Goal: Task Accomplishment & Management: Use online tool/utility

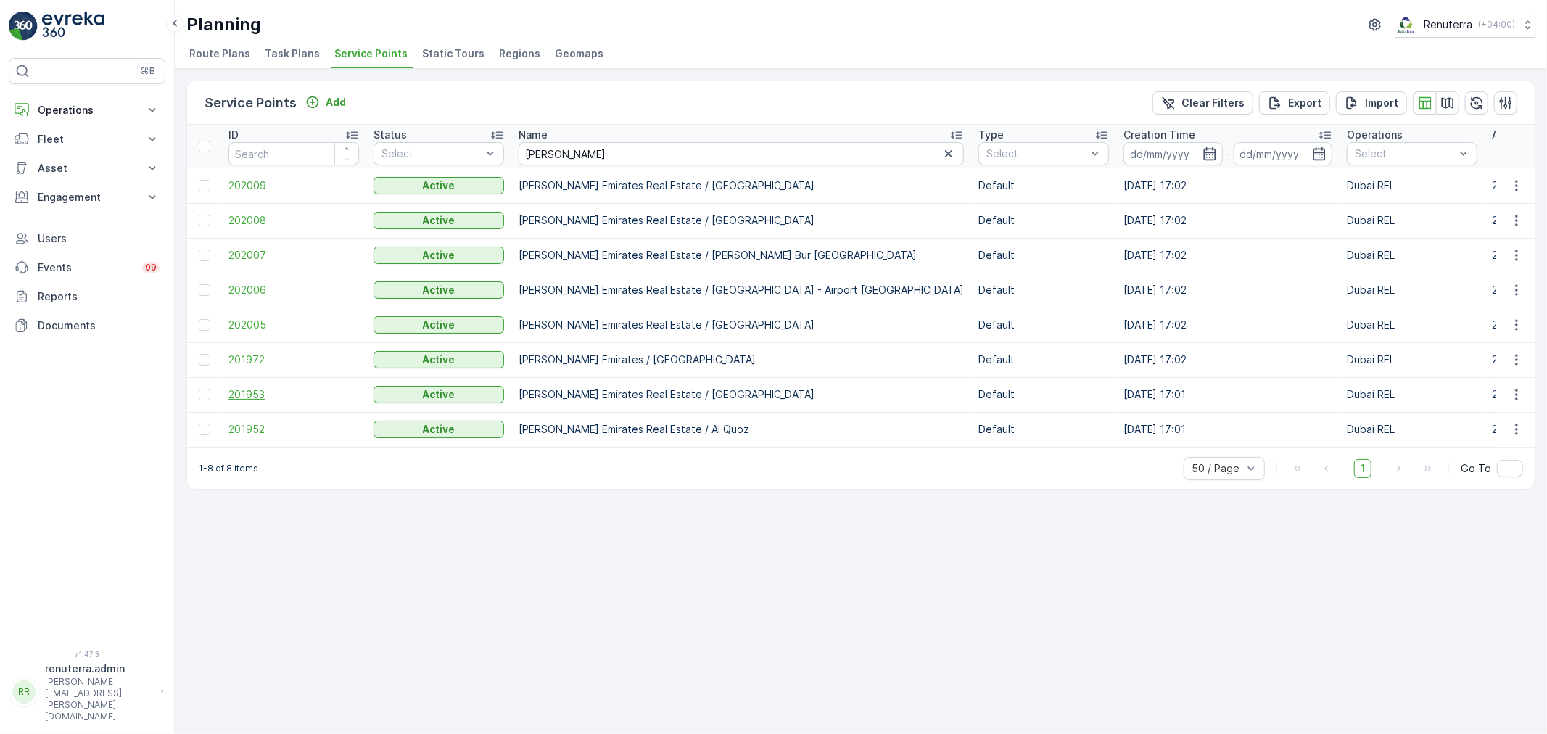
click at [272, 392] on span "201953" at bounding box center [293, 394] width 131 height 15
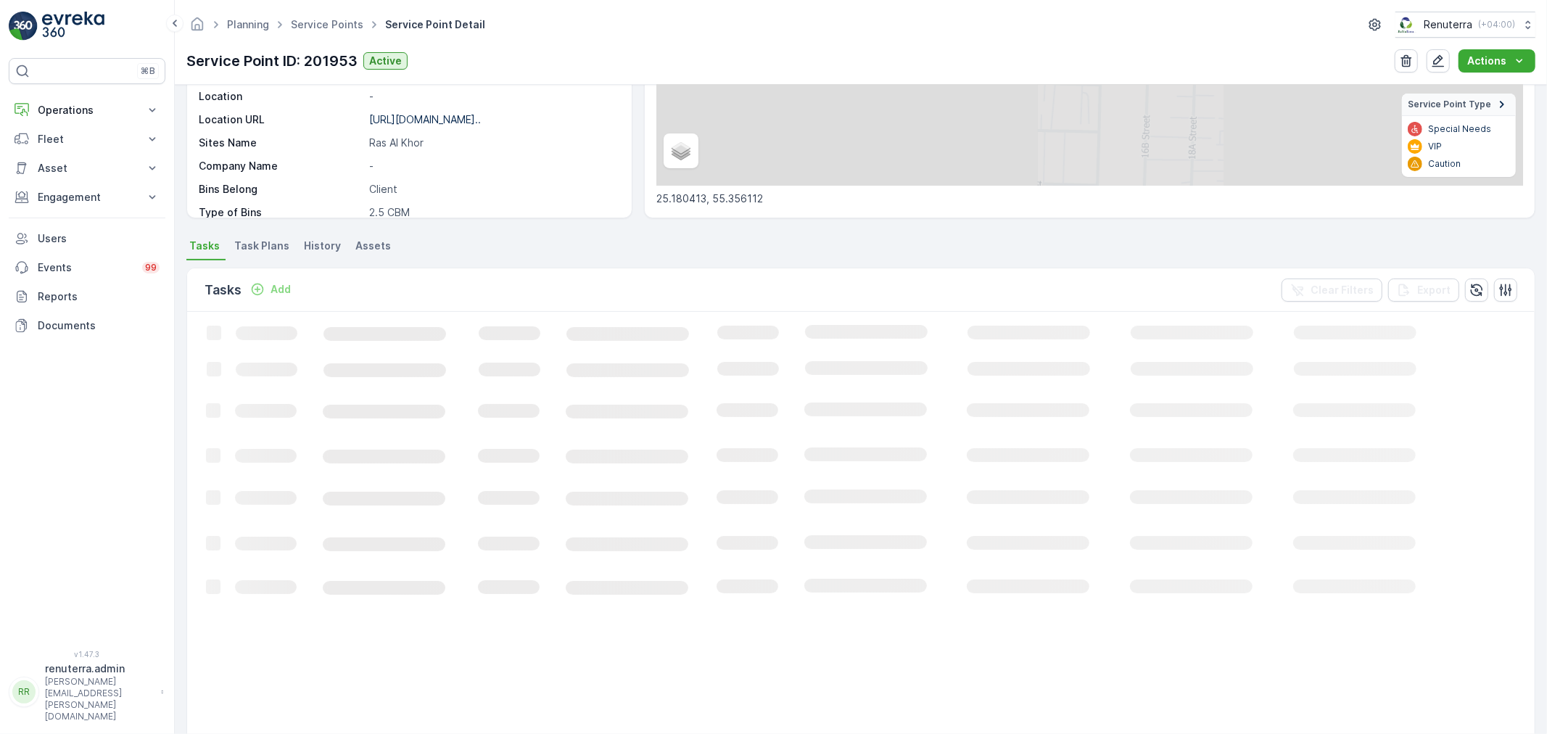
scroll to position [241, 0]
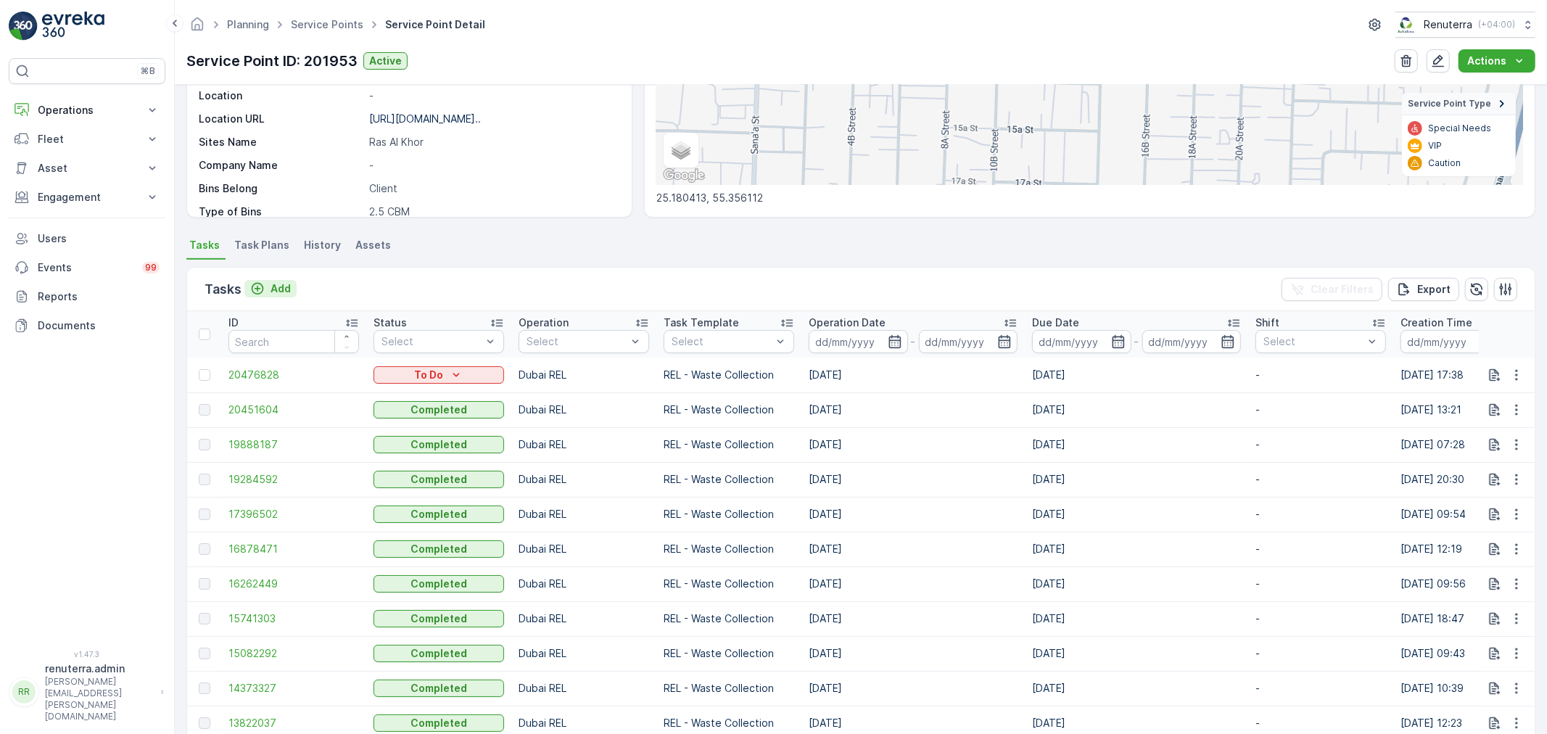
click at [272, 294] on p "Add" at bounding box center [280, 288] width 20 height 15
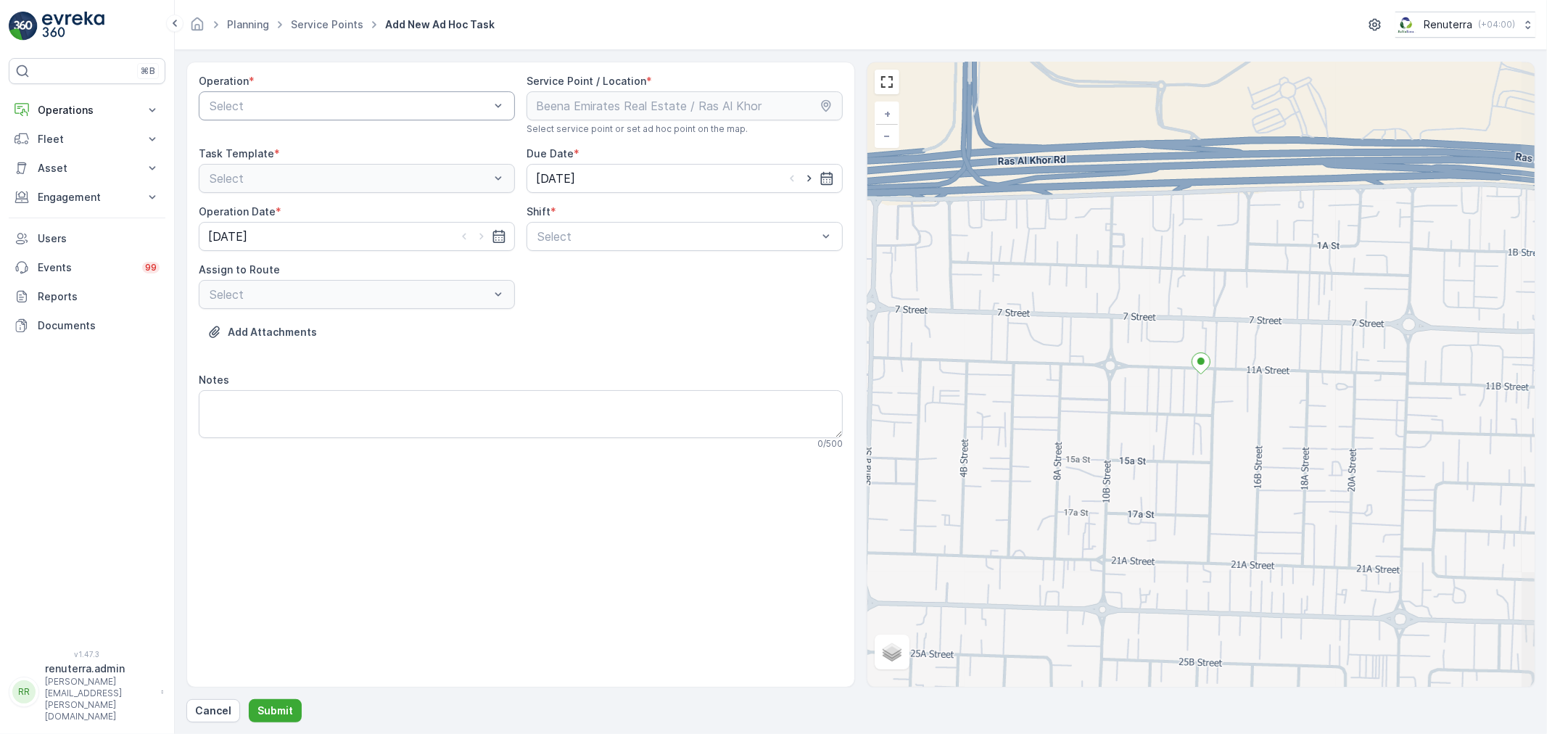
click at [261, 106] on div at bounding box center [349, 105] width 283 height 13
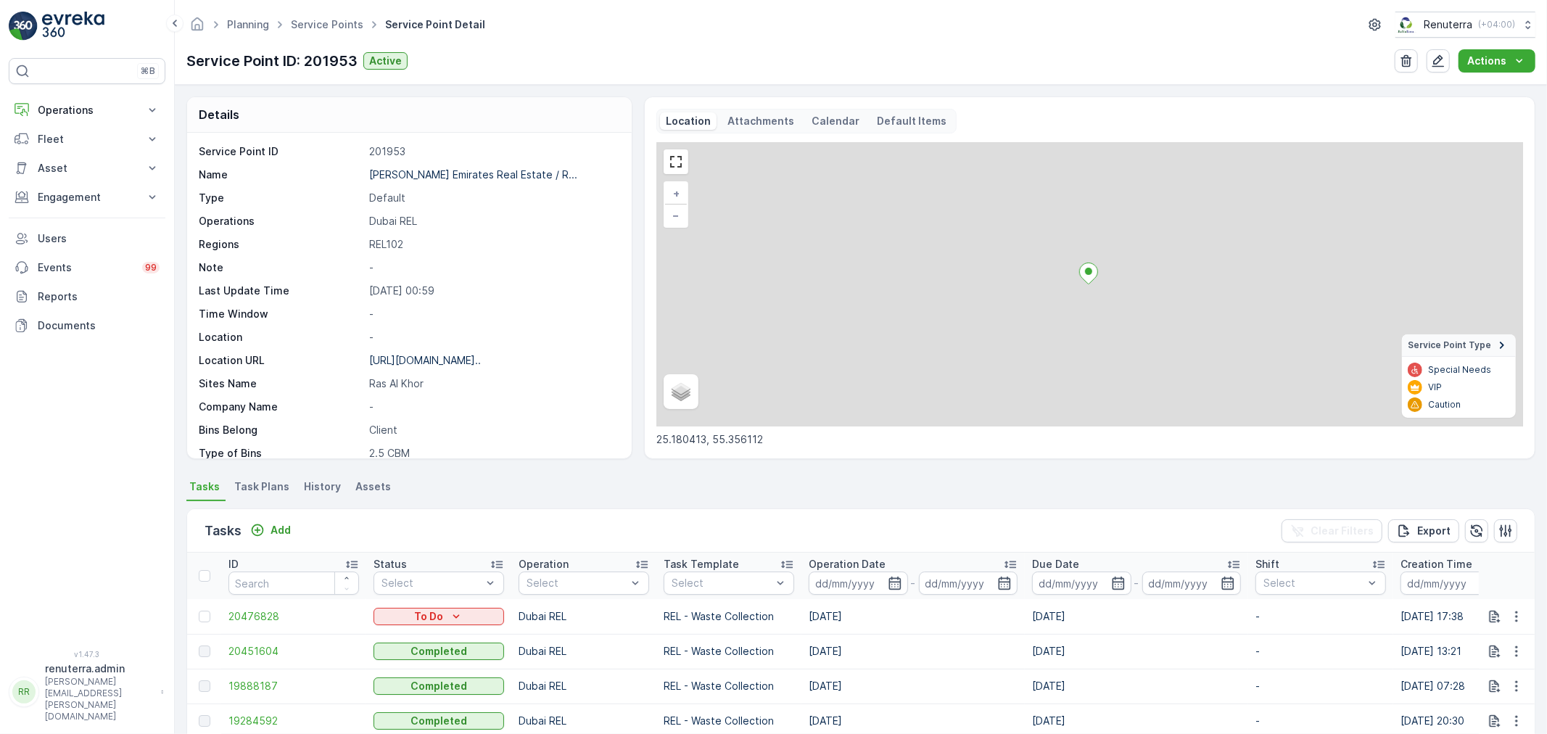
scroll to position [80, 0]
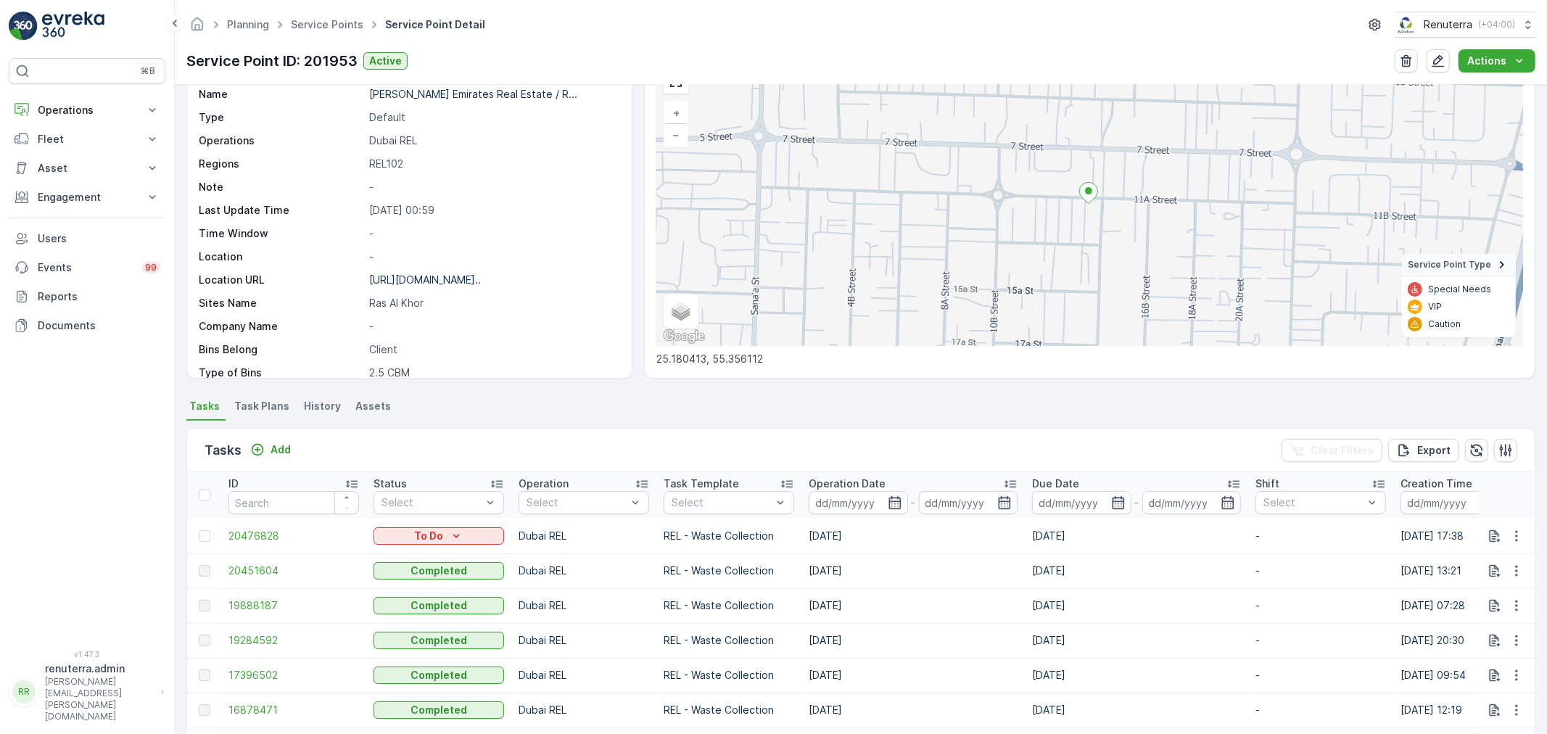
click at [352, 15] on ul "Service Points" at bounding box center [335, 25] width 94 height 21
click at [339, 22] on link "Service Points" at bounding box center [327, 24] width 73 height 12
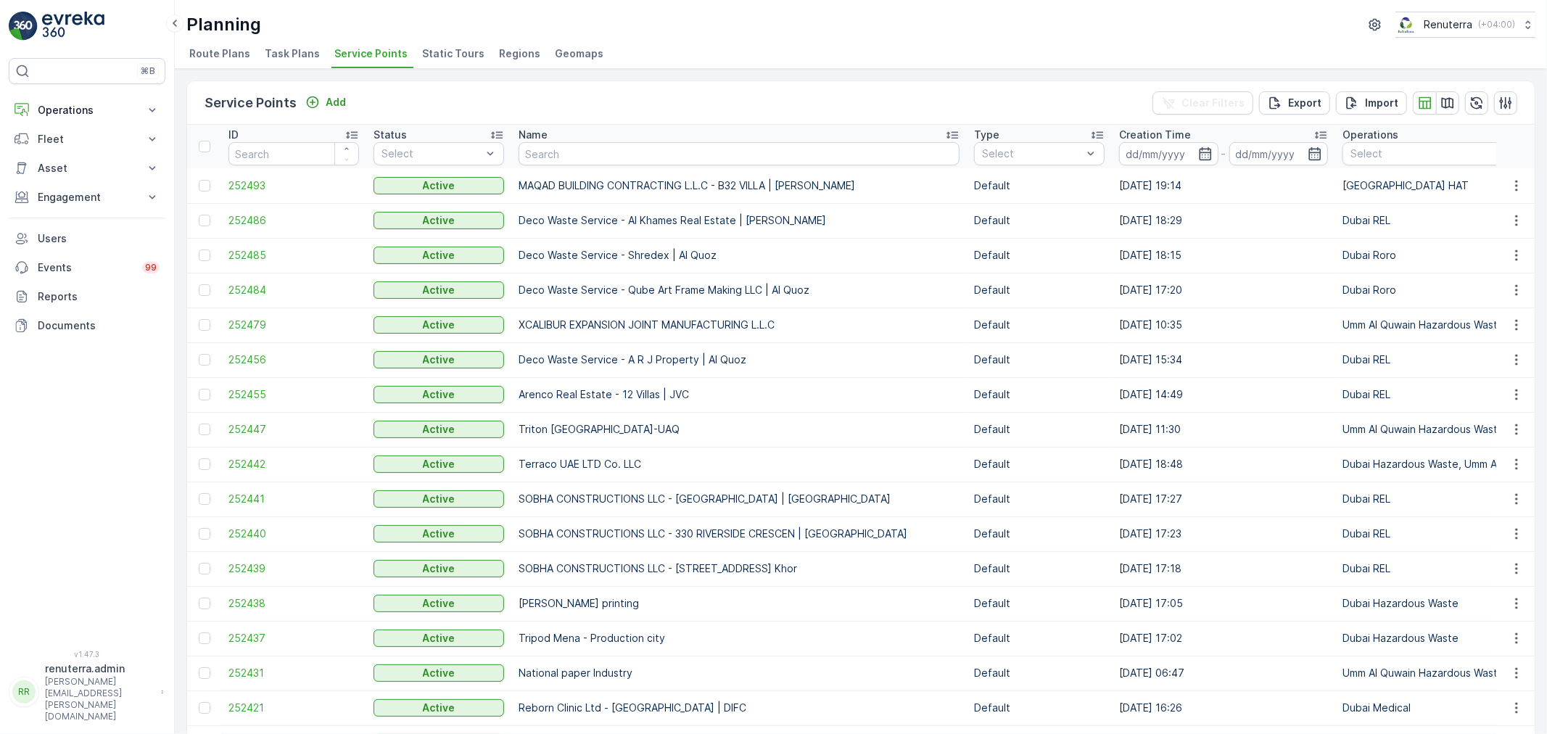
click at [533, 161] on input "text" at bounding box center [738, 153] width 441 height 23
paste input "Al Hemaya clinic"
type input "Al Hemaya clinic"
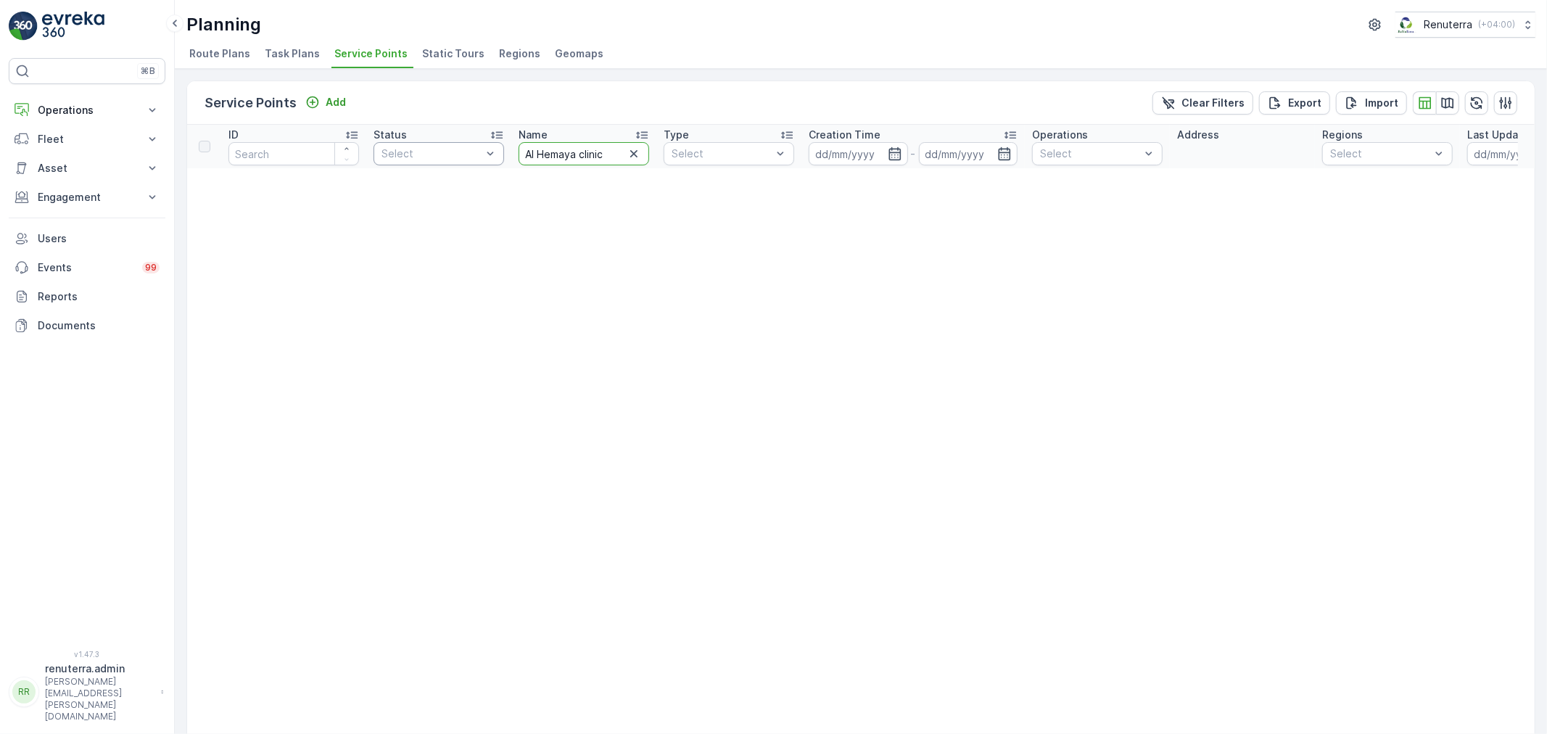
drag, startPoint x: 608, startPoint y: 157, endPoint x: 473, endPoint y: 149, distance: 135.1
type input "Hemaya"
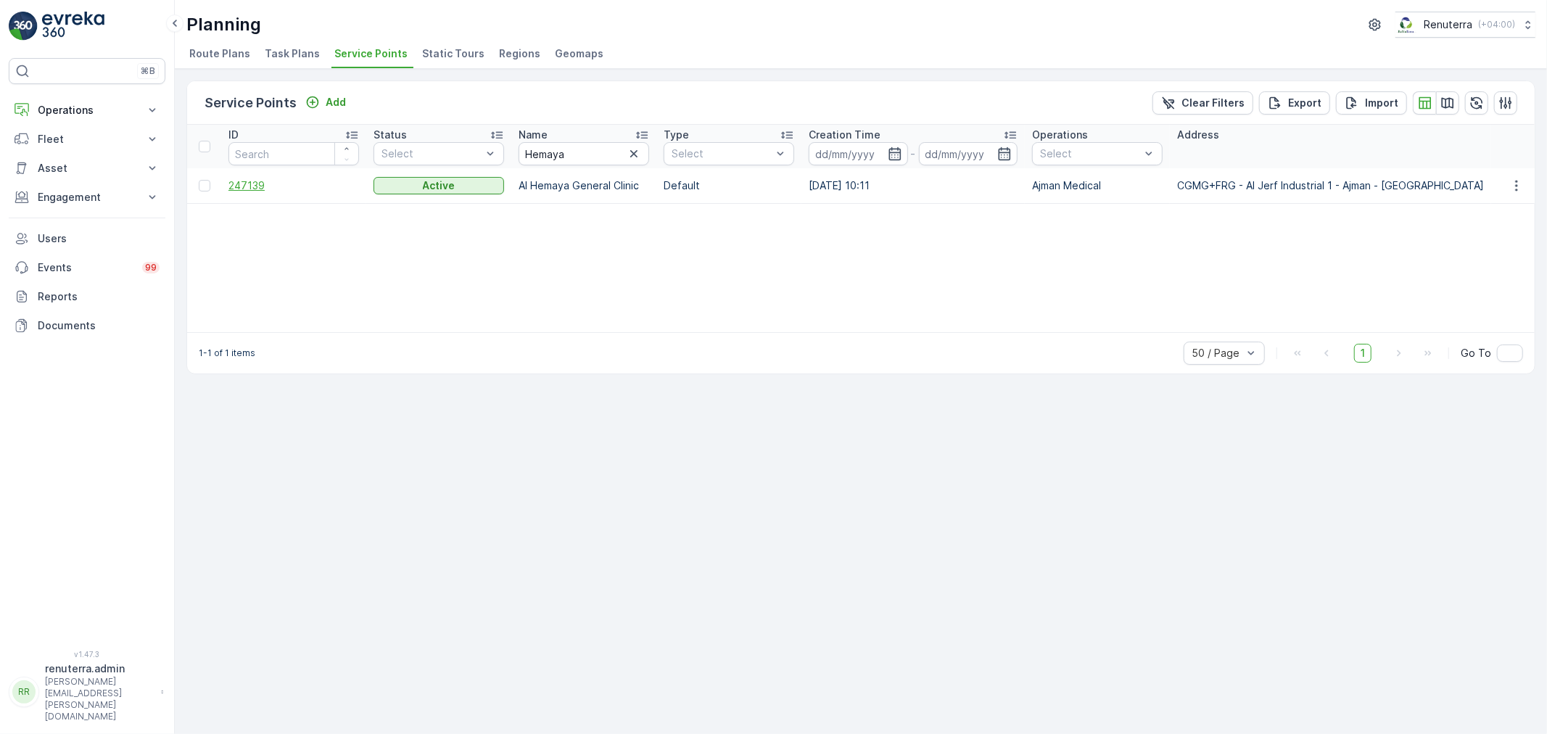
click at [315, 189] on span "247139" at bounding box center [293, 185] width 131 height 15
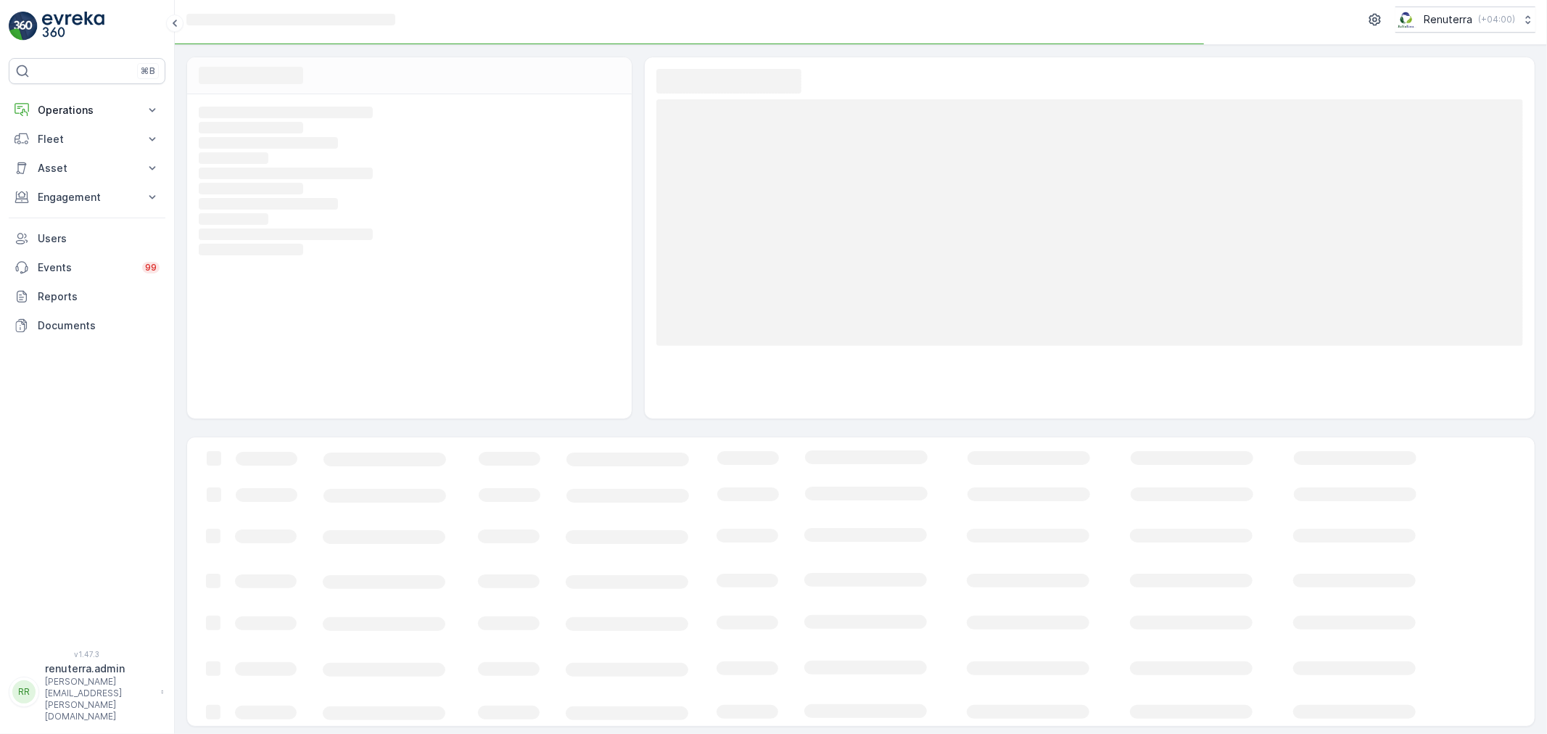
scroll to position [9, 0]
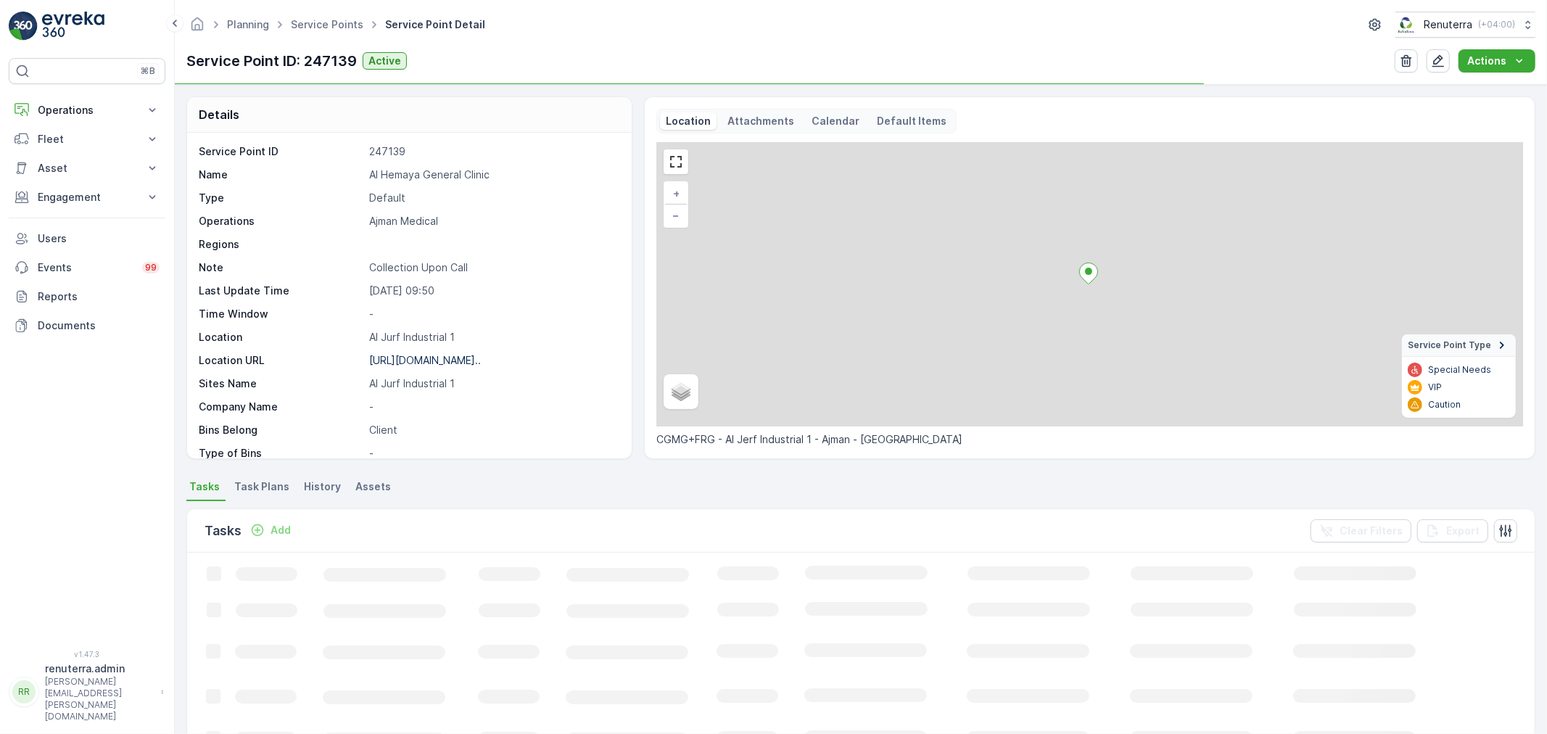
scroll to position [80, 0]
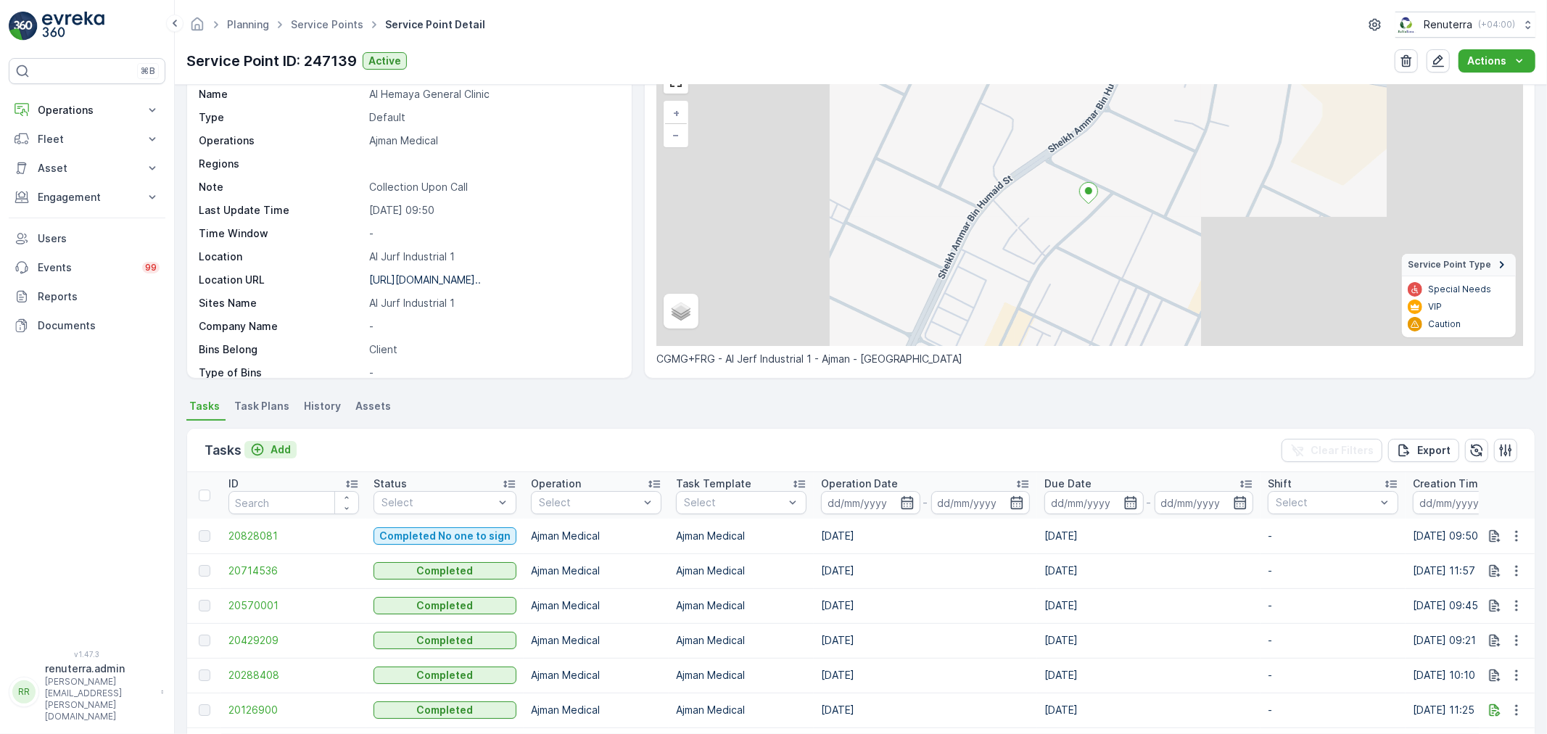
click at [265, 450] on div "Add" at bounding box center [270, 449] width 41 height 15
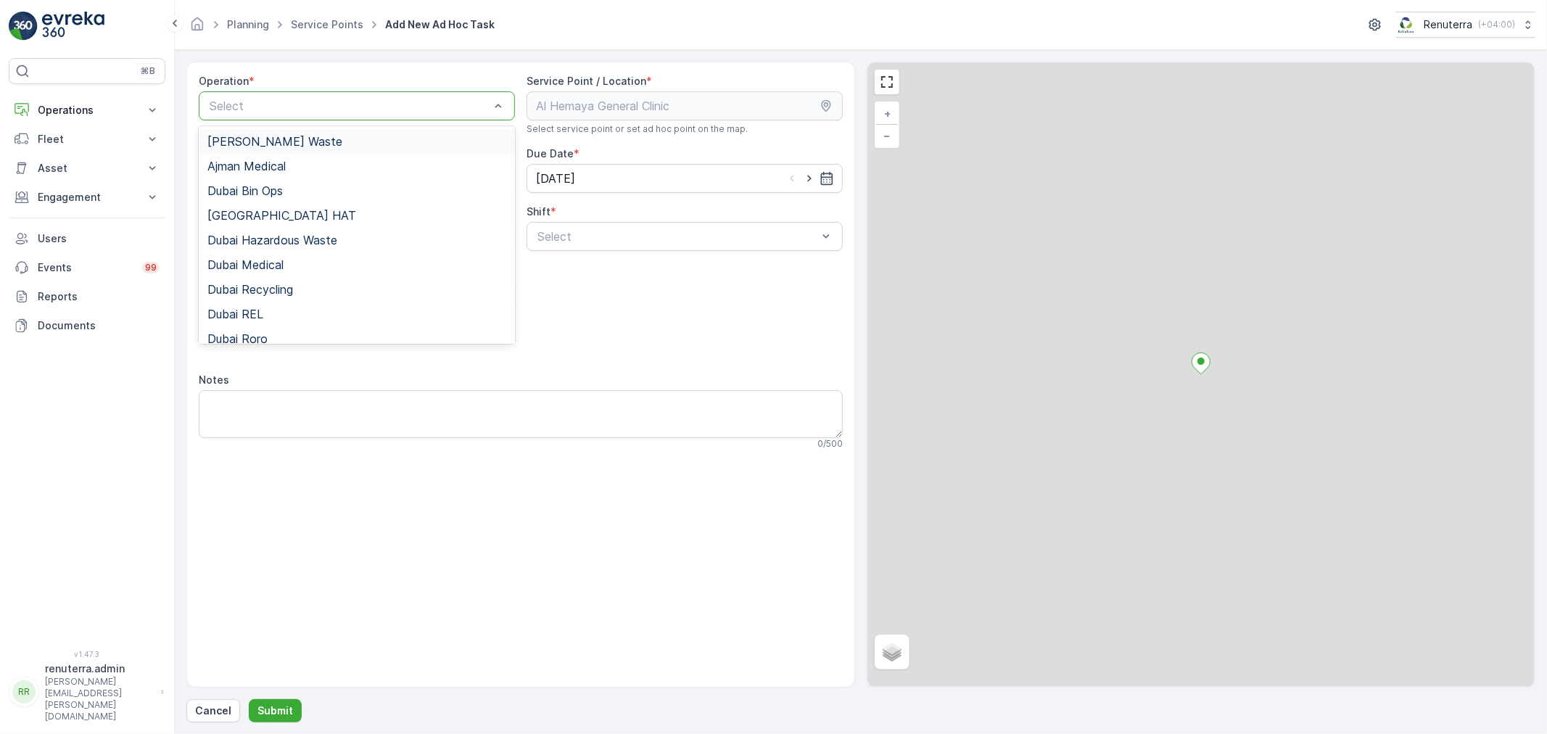
click at [283, 112] on div at bounding box center [349, 105] width 283 height 13
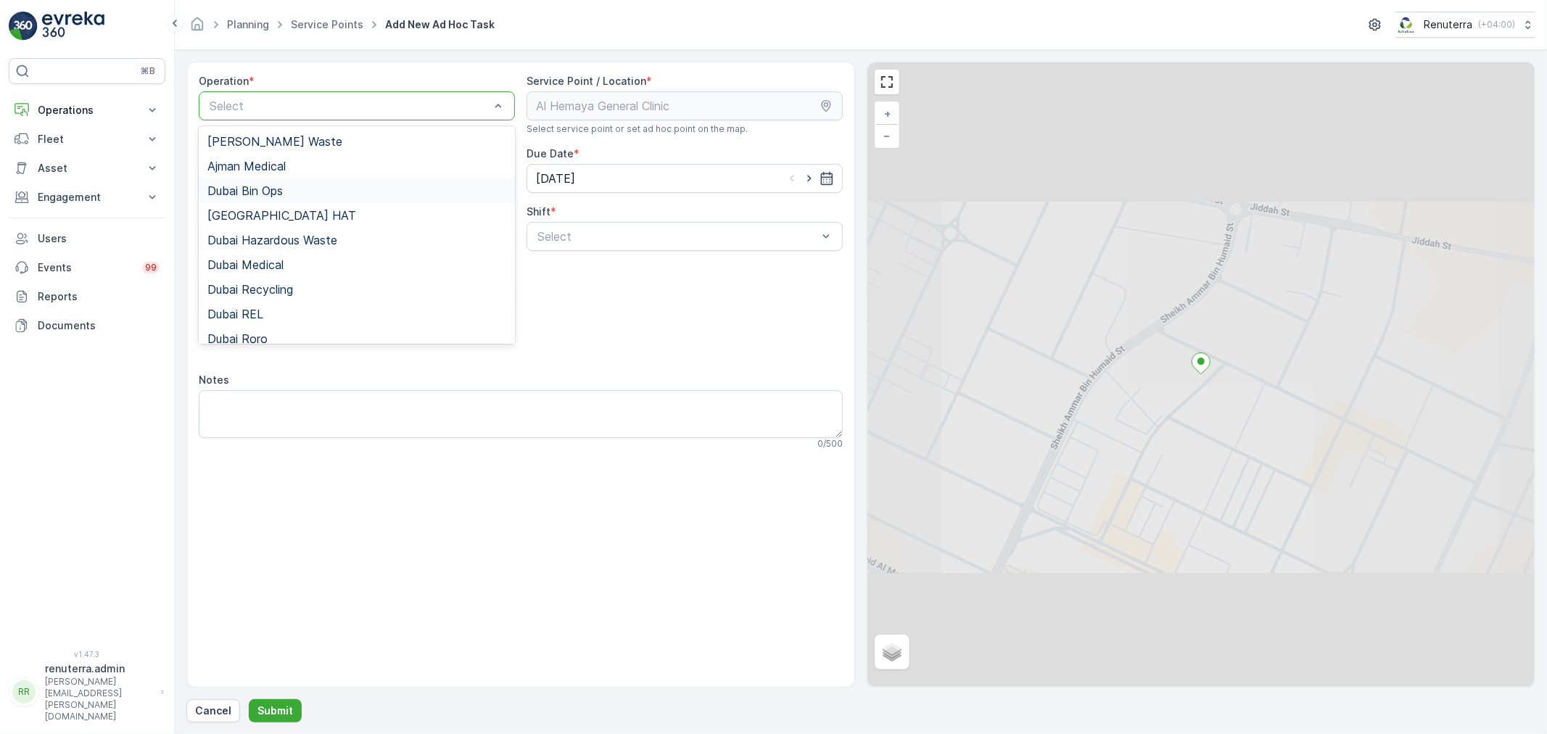
click at [270, 178] on div "Dubai Bin Ops" at bounding box center [357, 190] width 316 height 25
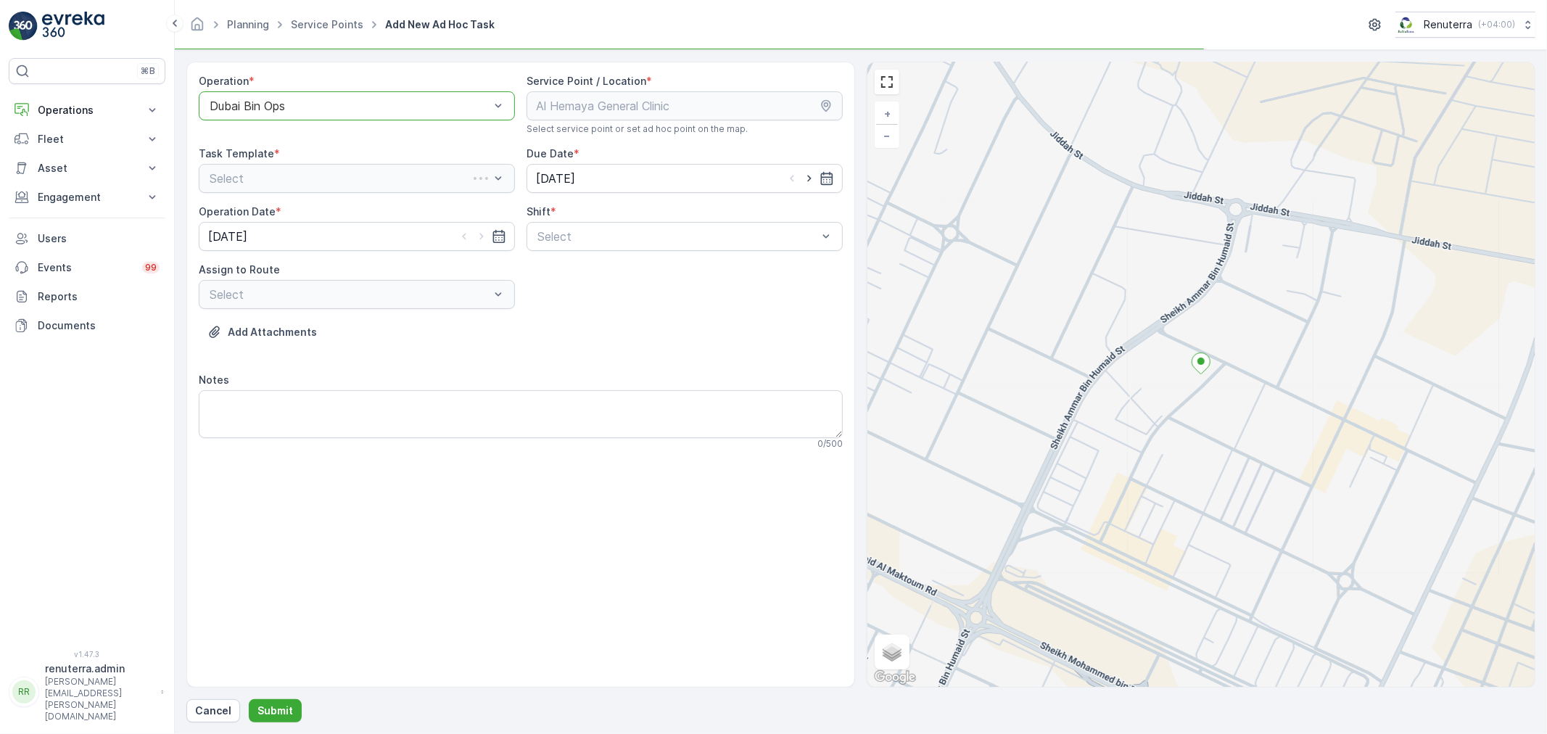
click at [271, 107] on div at bounding box center [349, 105] width 283 height 13
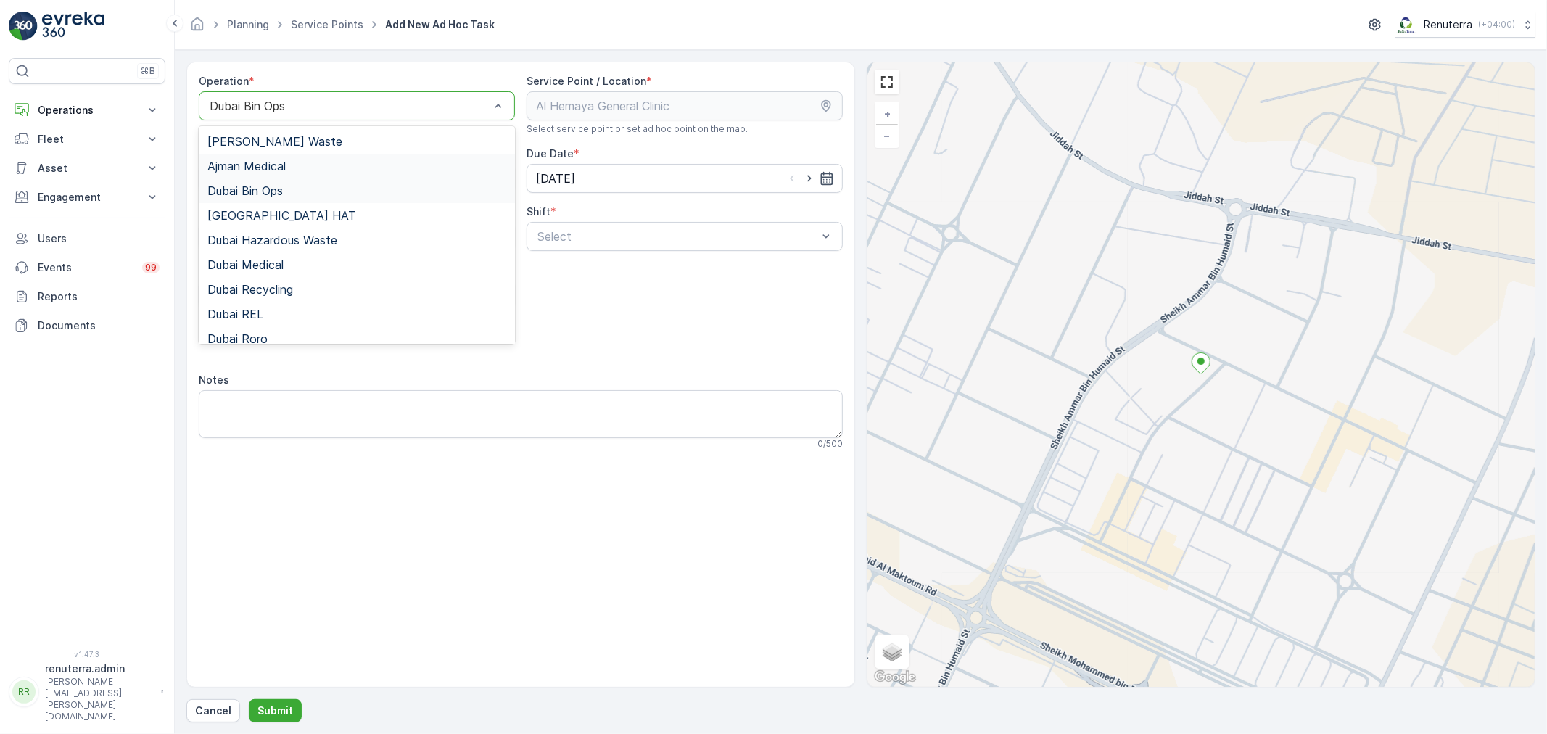
click at [258, 167] on span "Ajman Medical" at bounding box center [246, 166] width 78 height 13
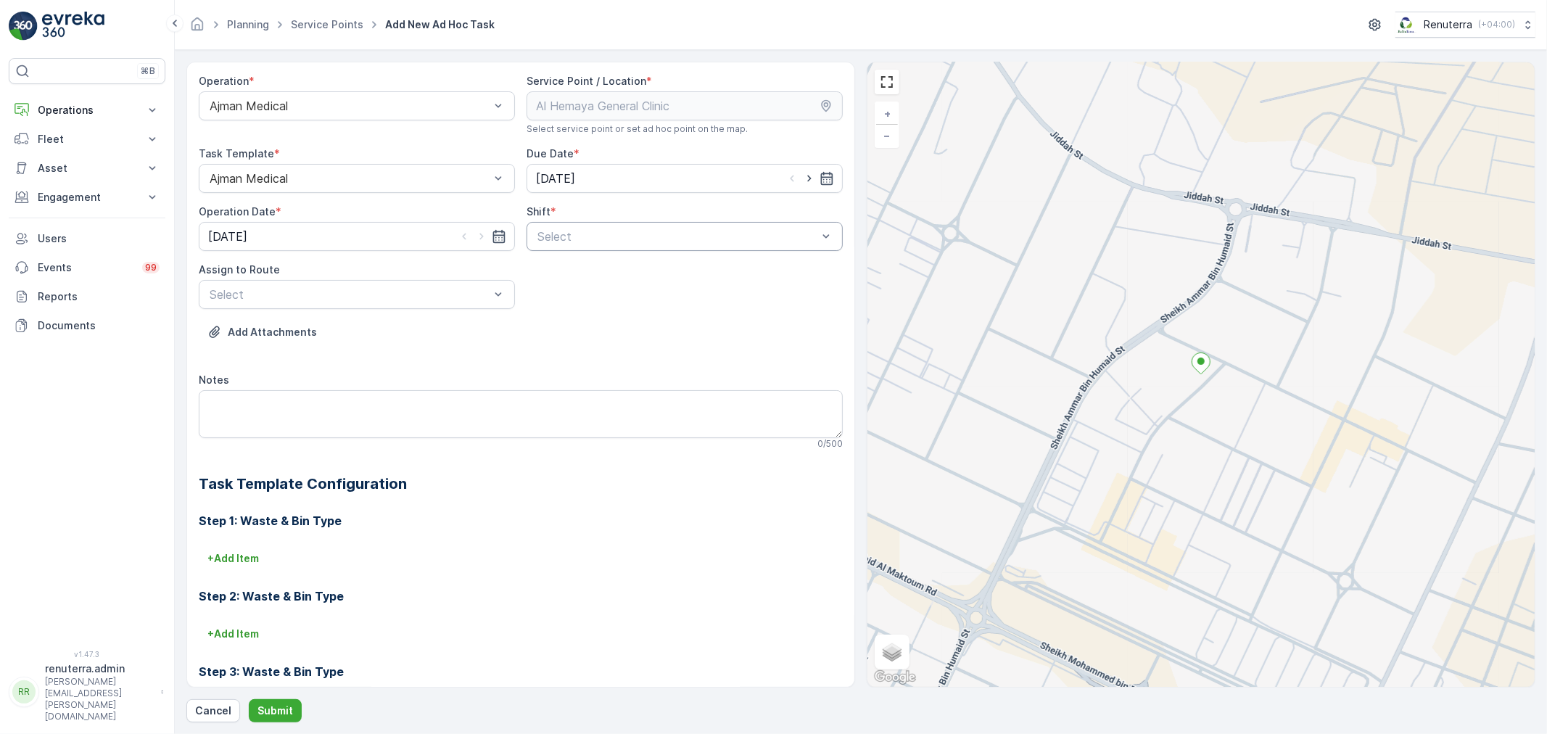
drag, startPoint x: 614, startPoint y: 242, endPoint x: 592, endPoint y: 273, distance: 37.4
click at [592, 273] on div "Day Shift" at bounding box center [684, 271] width 299 height 13
click at [474, 298] on div at bounding box center [349, 294] width 283 height 13
click at [381, 319] on div "AJMED102 (Offline) - A82571" at bounding box center [357, 330] width 316 height 25
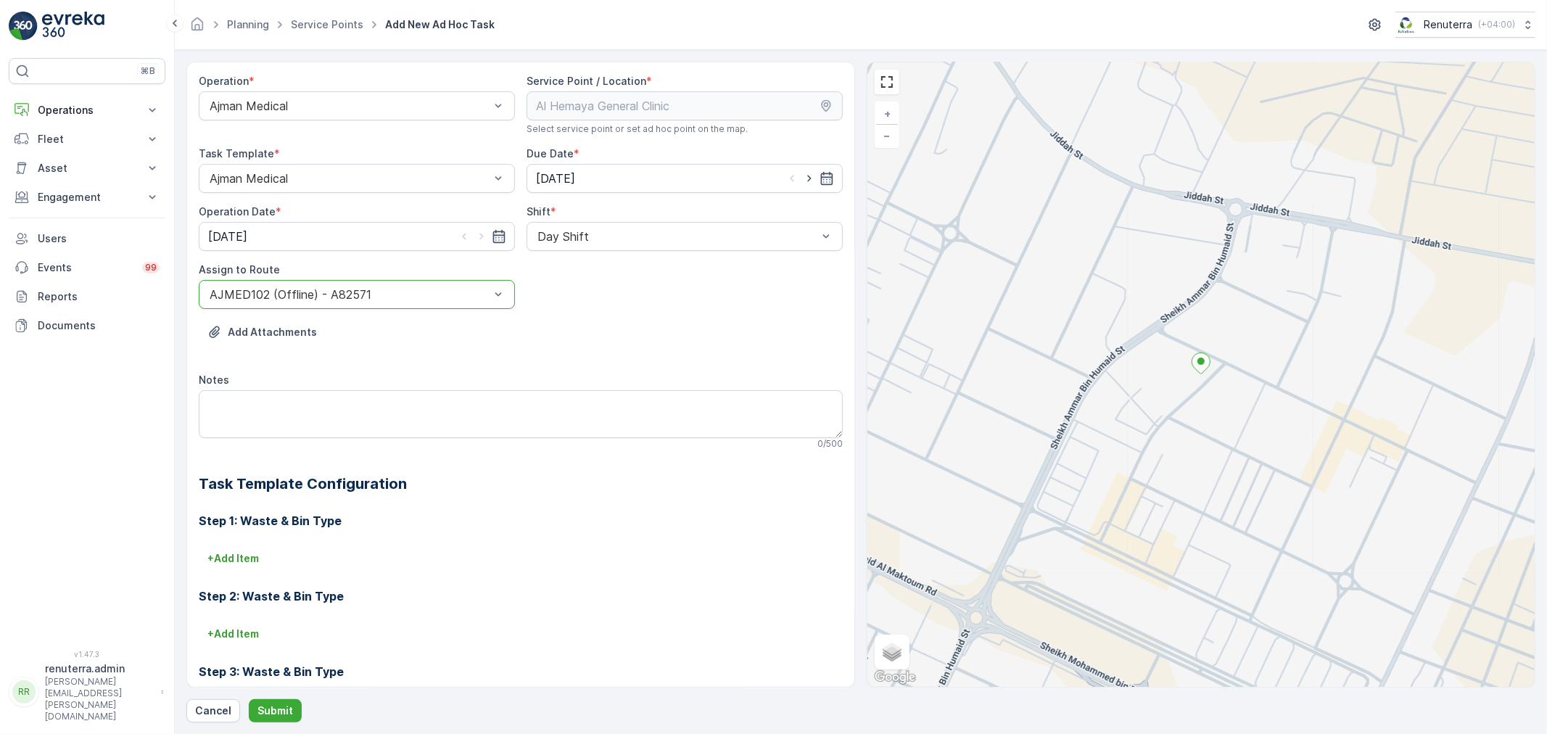
click at [360, 303] on div "AJMED102 (Offline) - A82571" at bounding box center [357, 294] width 316 height 29
click at [346, 357] on span "AJMED101 (Dispatched) - A85791" at bounding box center [300, 354] width 186 height 13
click at [286, 708] on p "Submit" at bounding box center [275, 710] width 36 height 15
